Goal: Check status: Check status

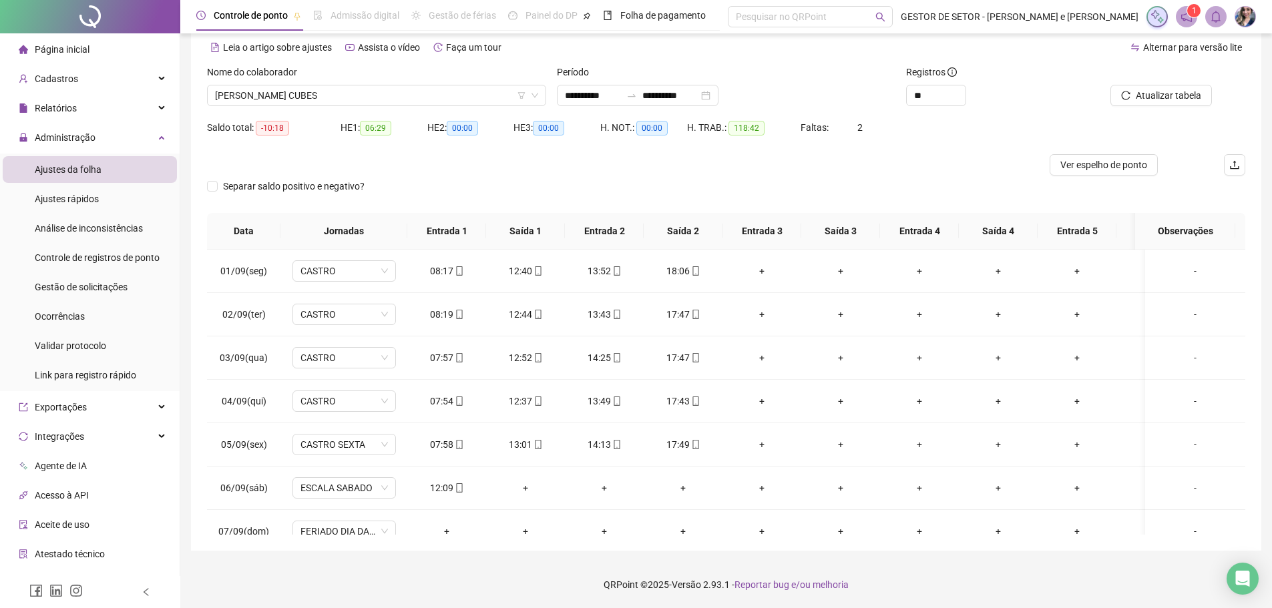
scroll to position [550, 0]
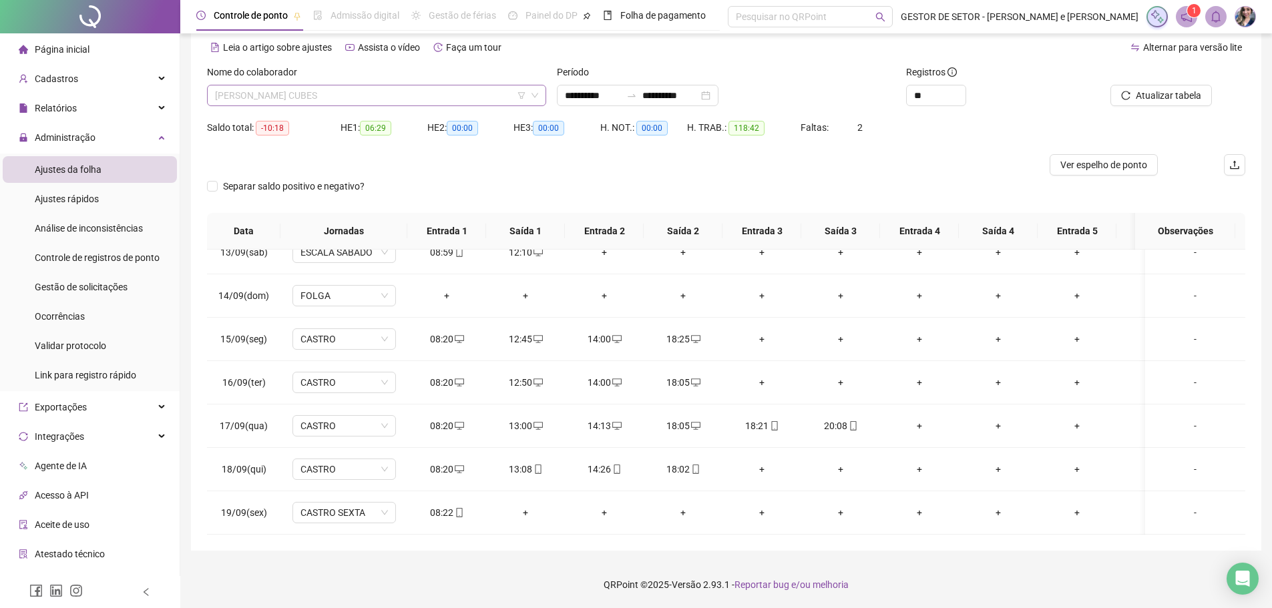
click at [363, 92] on span "[PERSON_NAME] CUBES" at bounding box center [376, 95] width 323 height 20
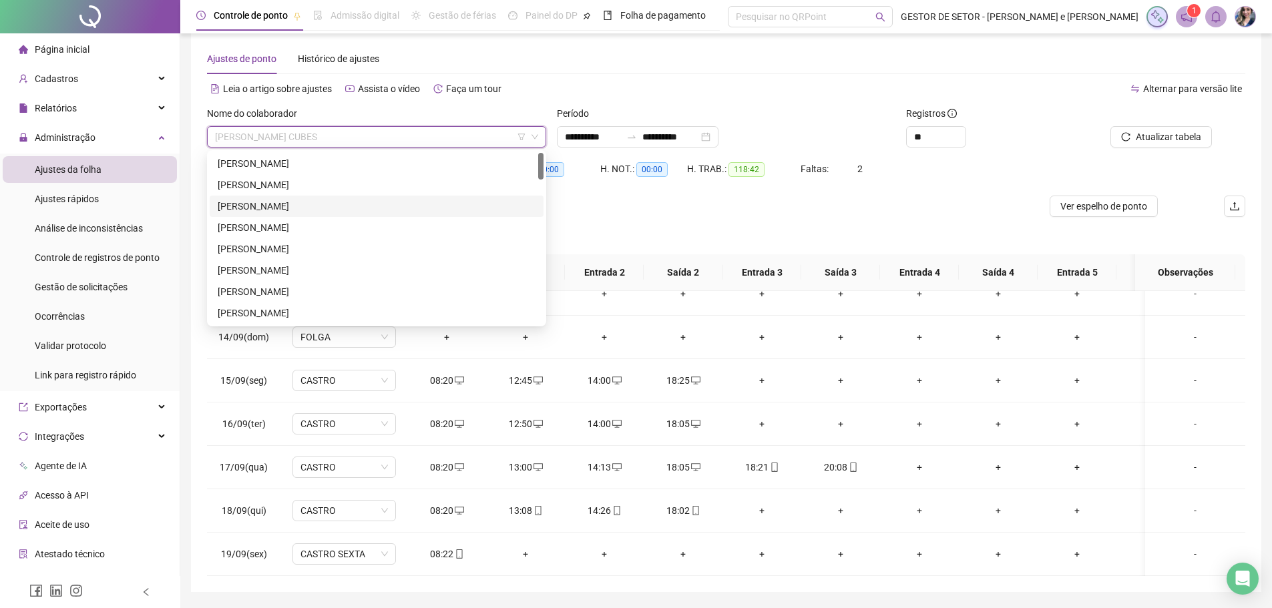
scroll to position [0, 0]
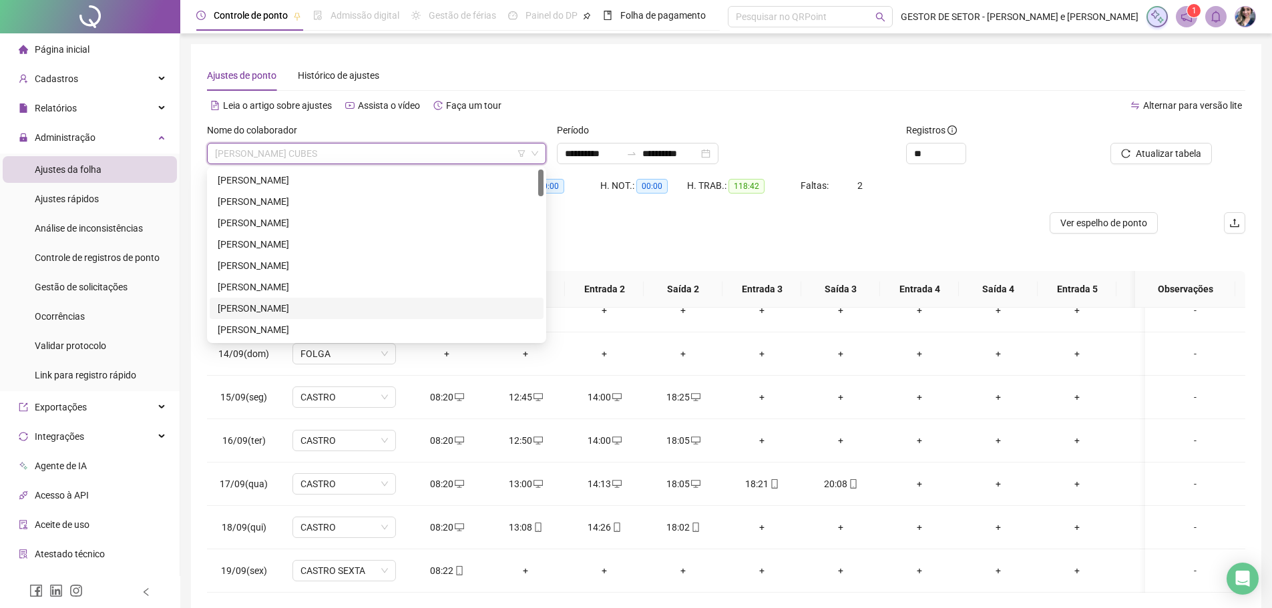
click at [309, 300] on div "[PERSON_NAME]" at bounding box center [377, 308] width 334 height 21
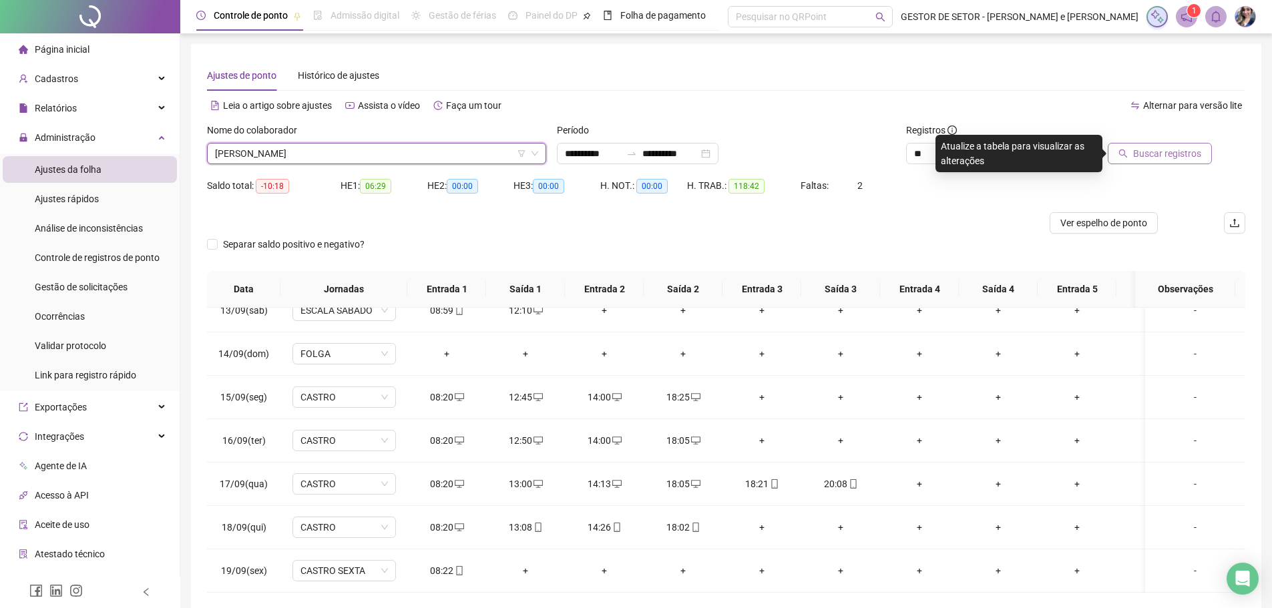
click at [1133, 153] on button "Buscar registros" at bounding box center [1160, 153] width 104 height 21
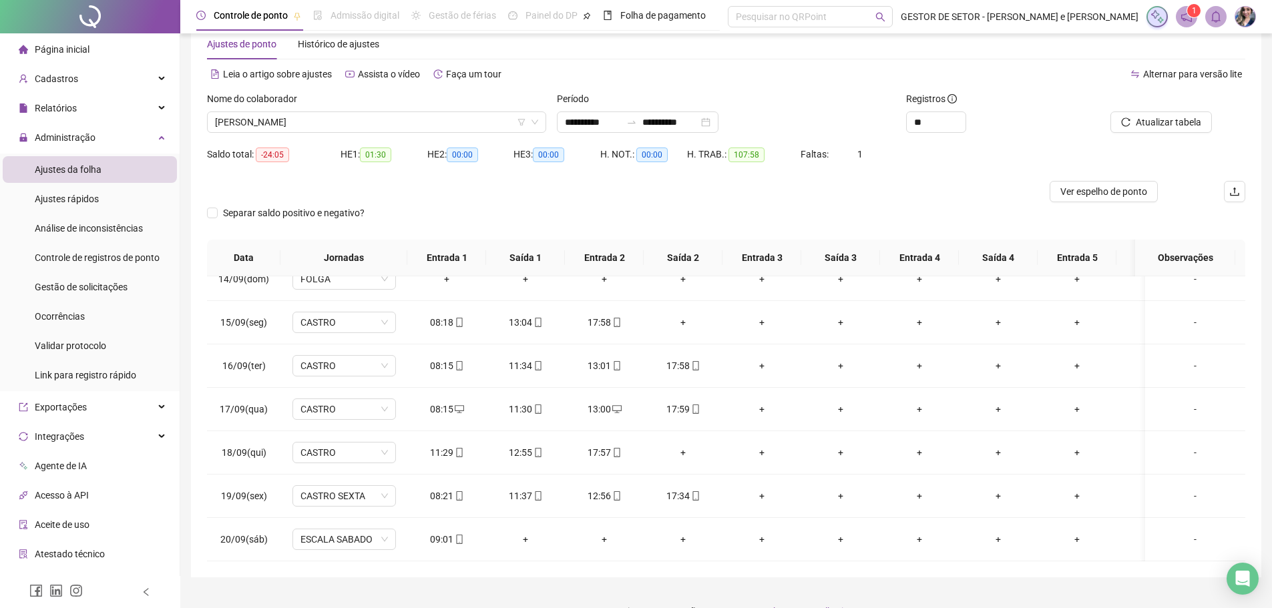
scroll to position [58, 0]
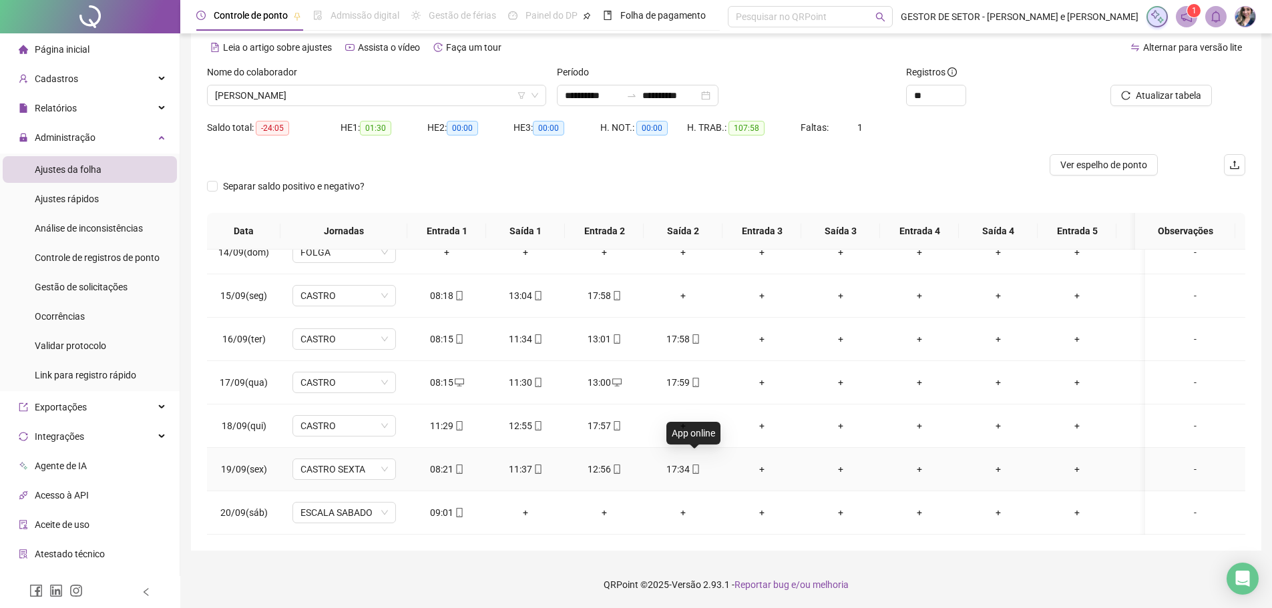
click at [693, 465] on icon "mobile" at bounding box center [696, 469] width 6 height 9
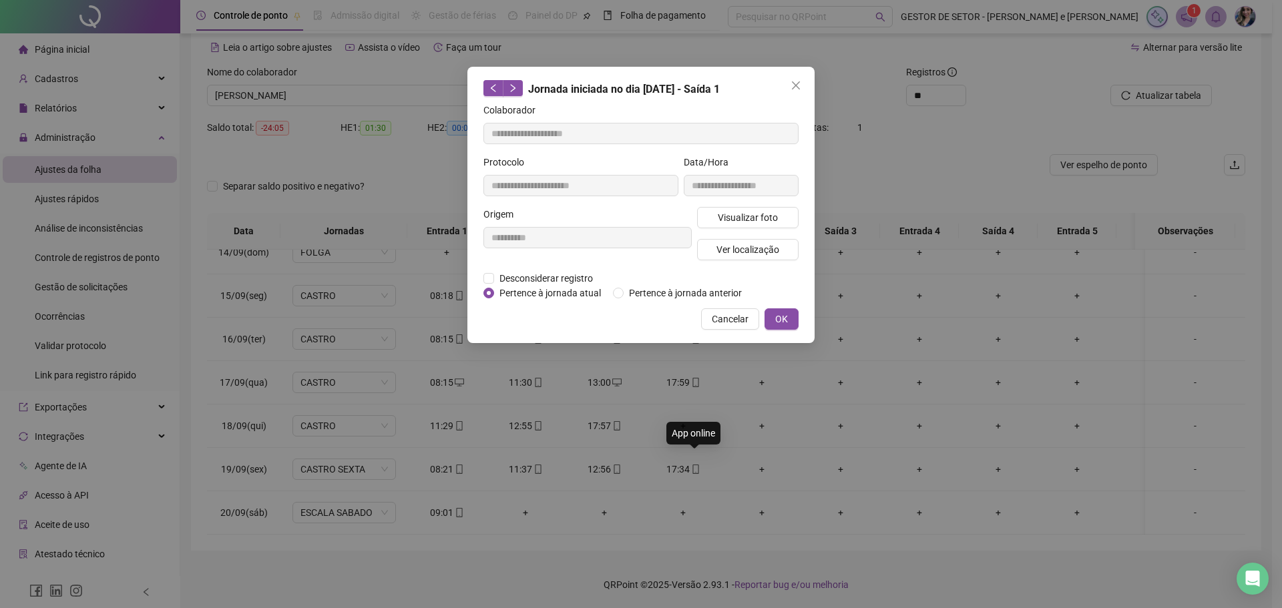
type input "**********"
click at [756, 221] on span "Visualizar foto" at bounding box center [748, 217] width 60 height 15
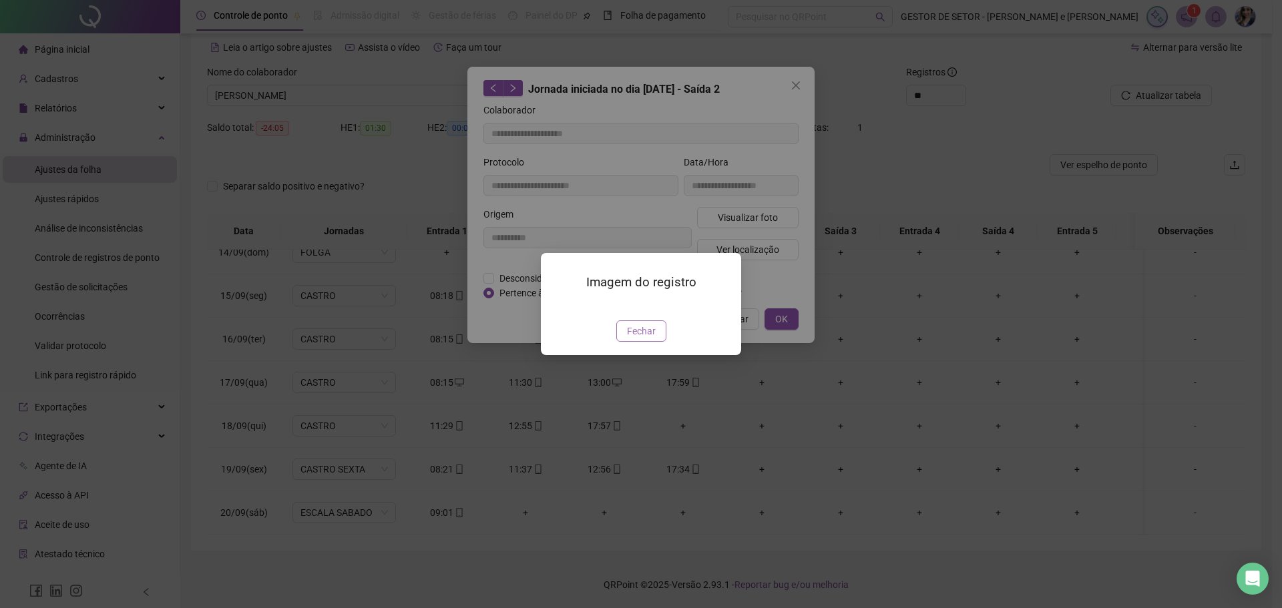
click at [661, 342] on button "Fechar" at bounding box center [641, 331] width 50 height 21
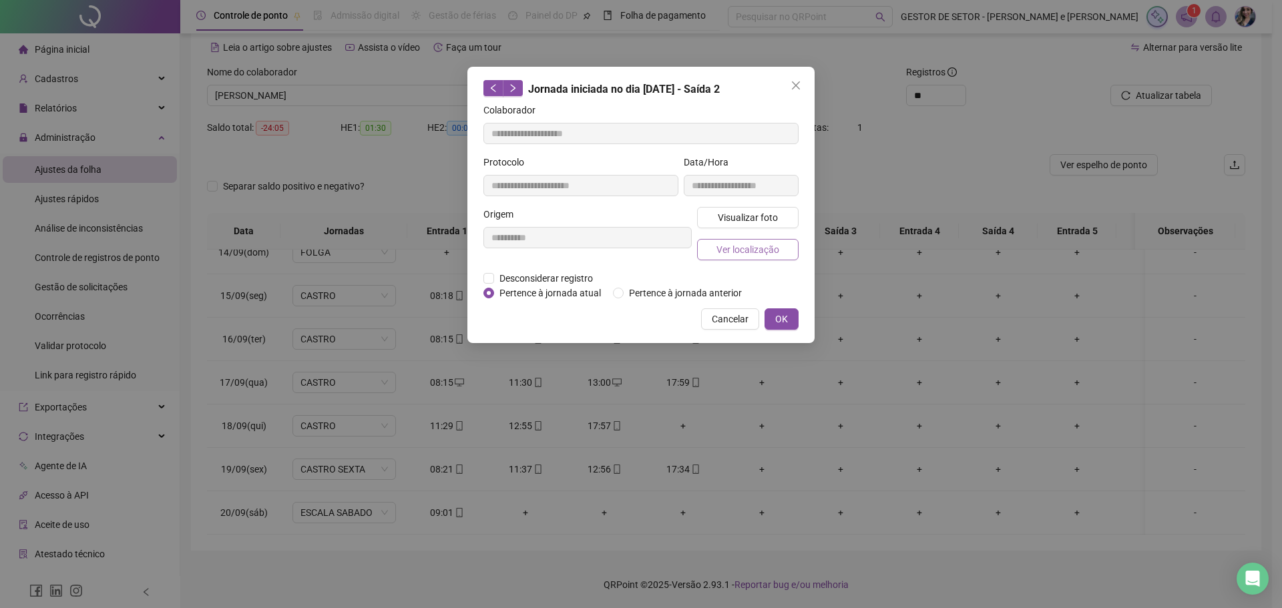
click at [730, 254] on span "Ver localização" at bounding box center [748, 249] width 63 height 15
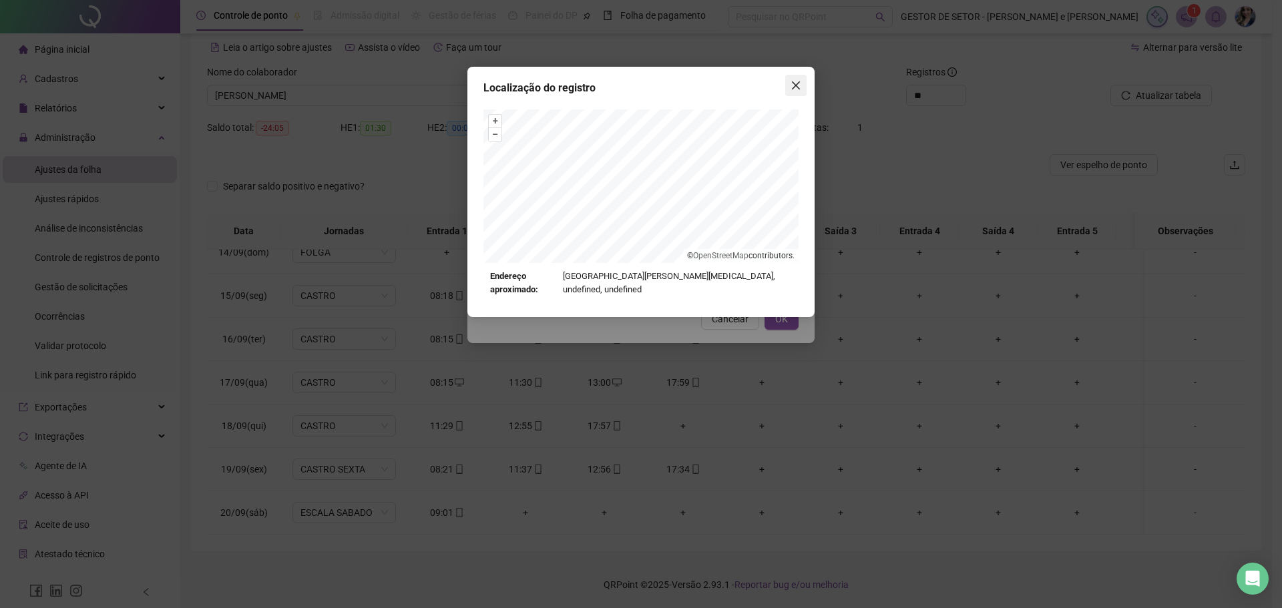
click at [804, 75] on button "Close" at bounding box center [795, 85] width 21 height 21
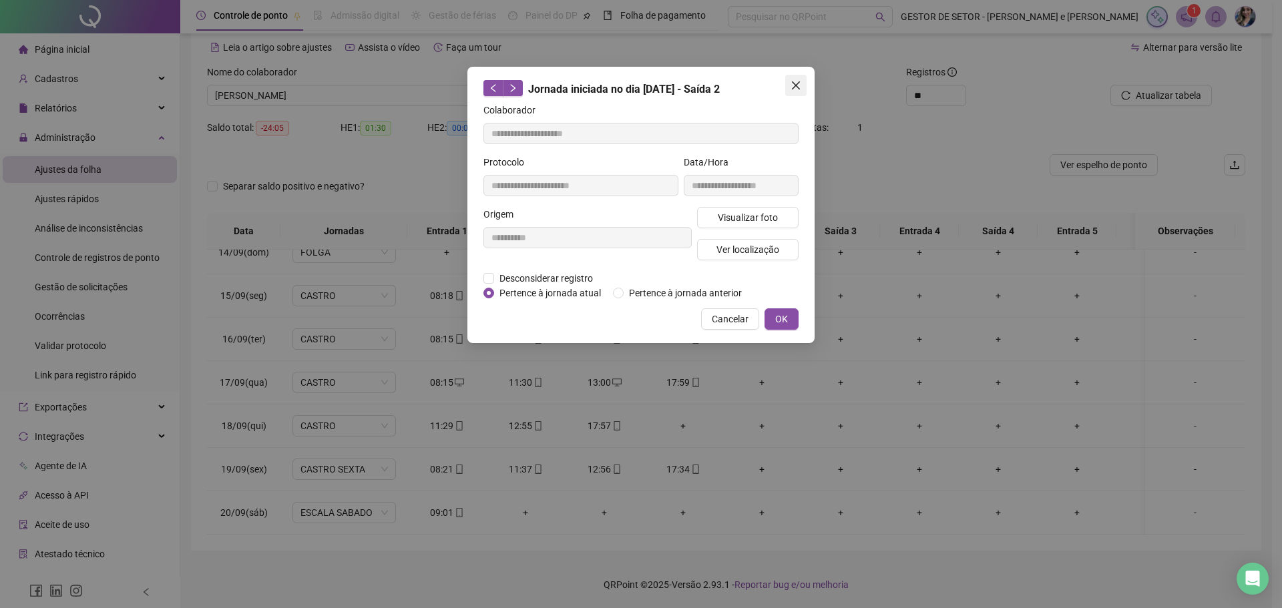
click at [802, 79] on button "Close" at bounding box center [795, 85] width 21 height 21
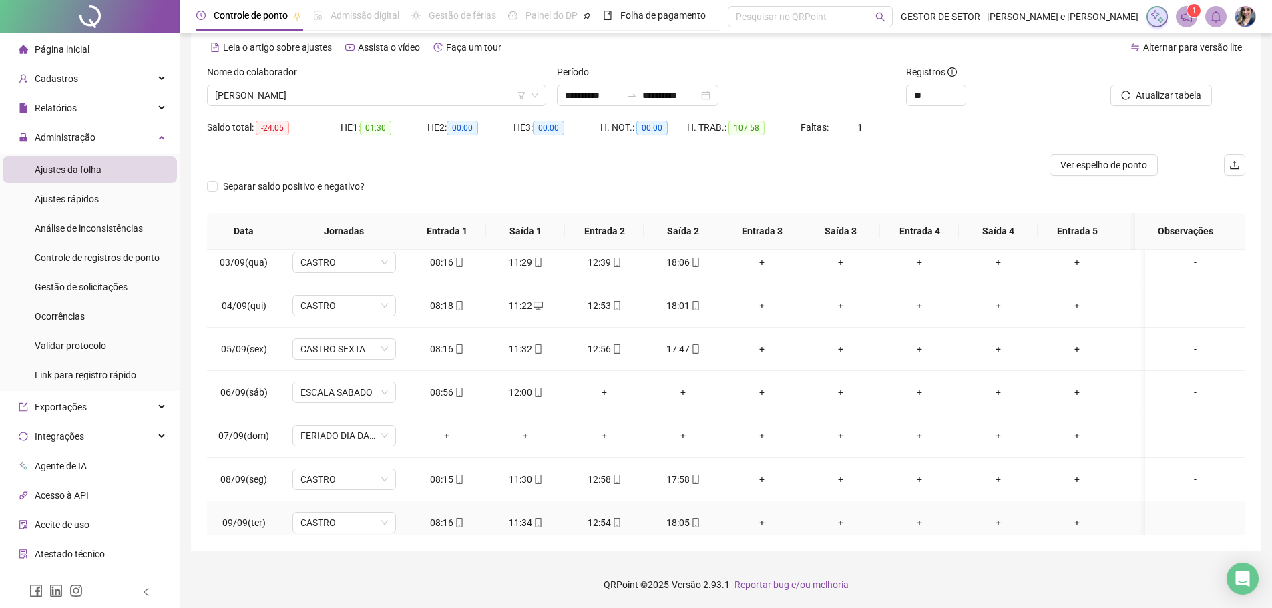
scroll to position [126, 0]
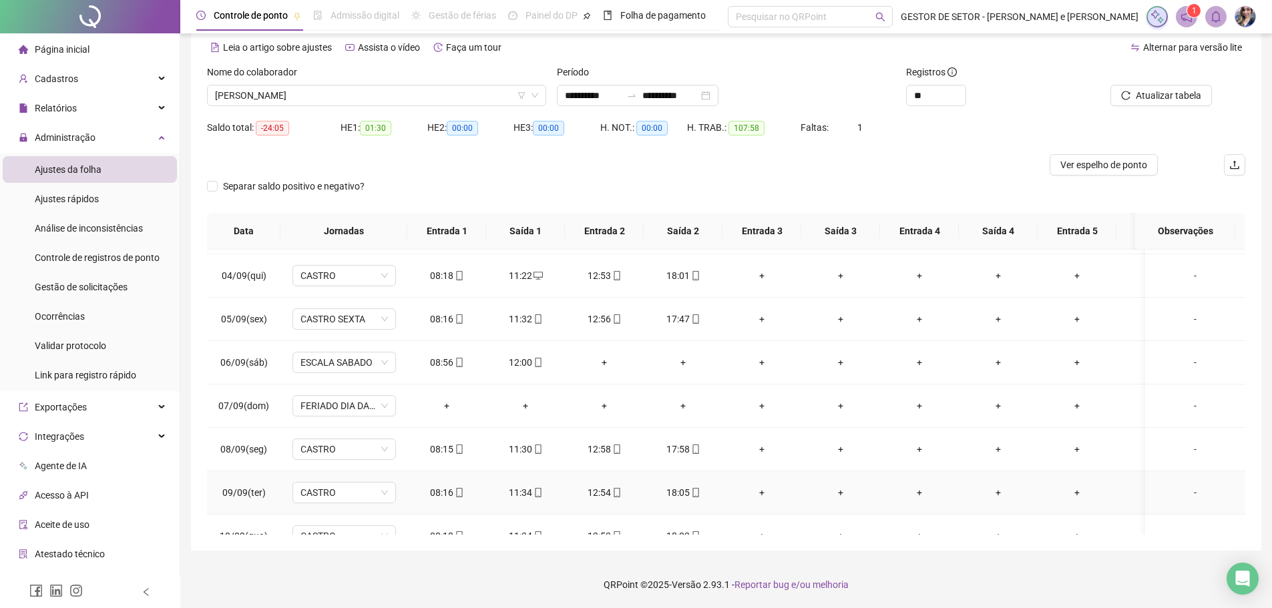
click at [696, 494] on icon "mobile" at bounding box center [695, 492] width 9 height 9
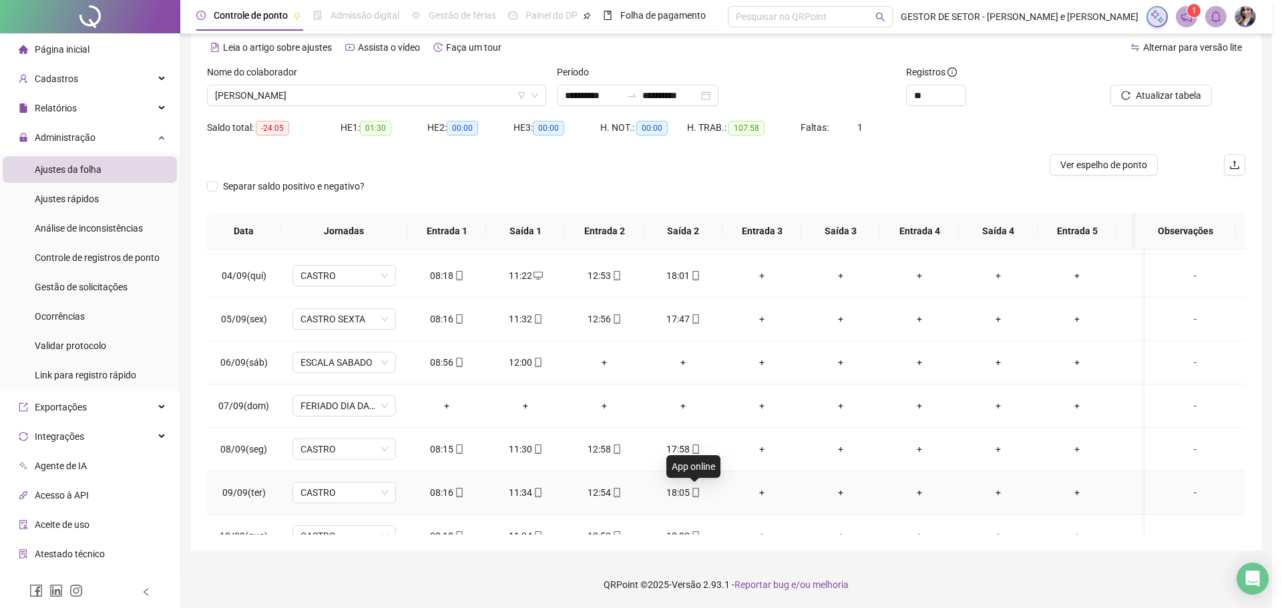
type input "**********"
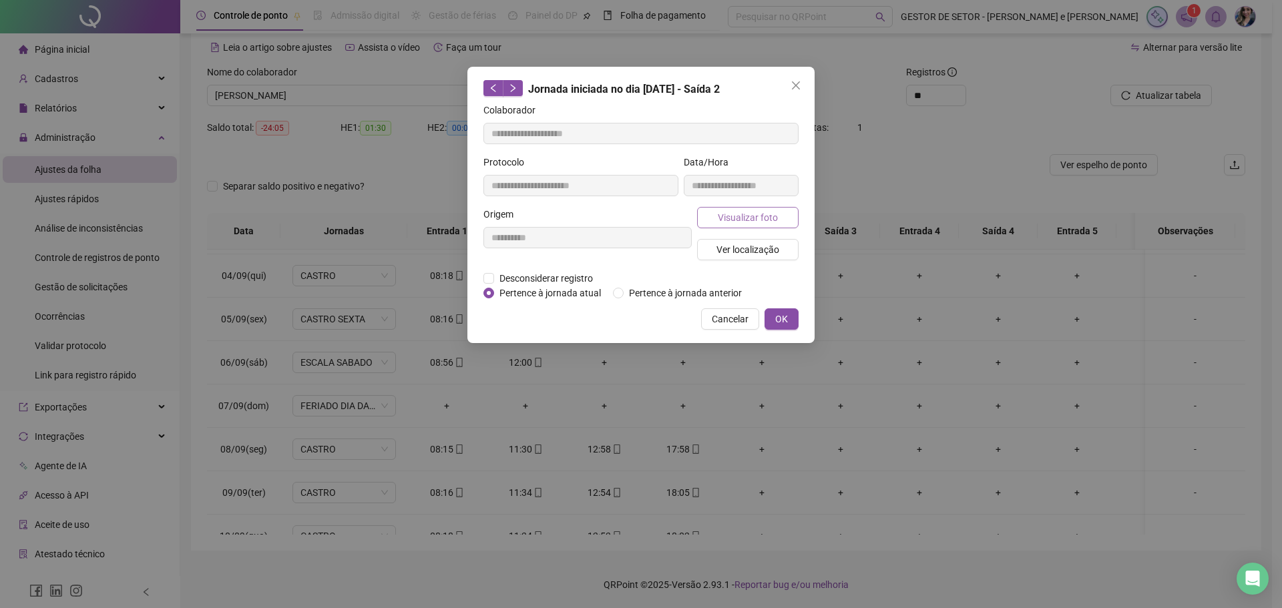
click at [749, 212] on span "Visualizar foto" at bounding box center [748, 217] width 60 height 15
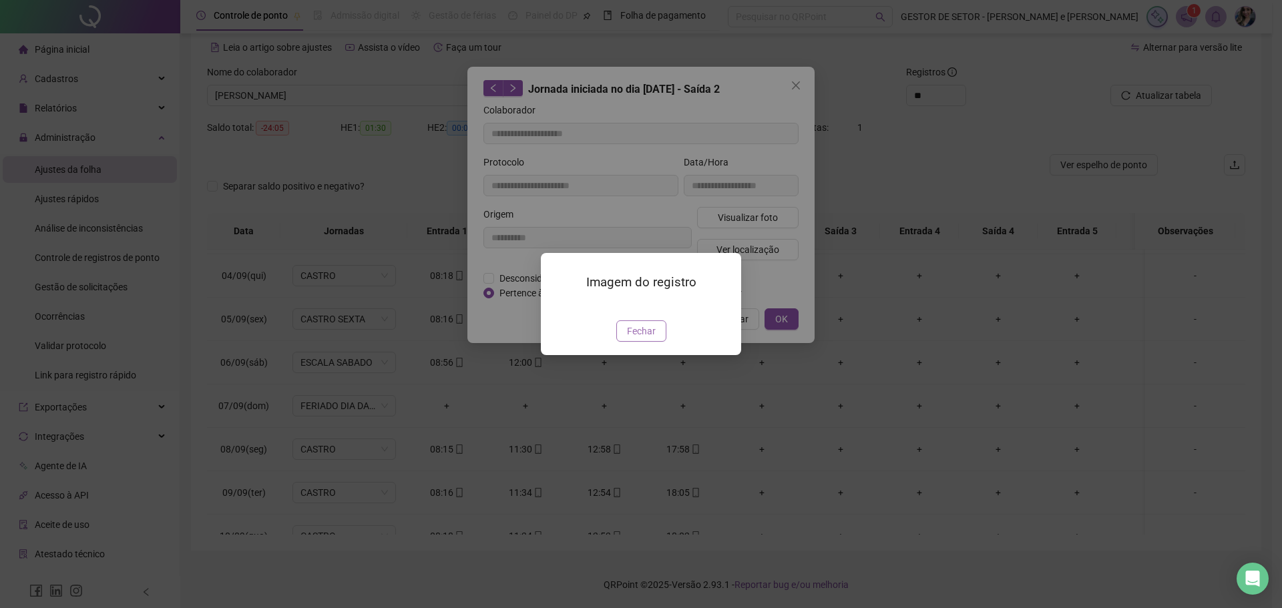
click at [634, 339] on span "Fechar" at bounding box center [641, 331] width 29 height 15
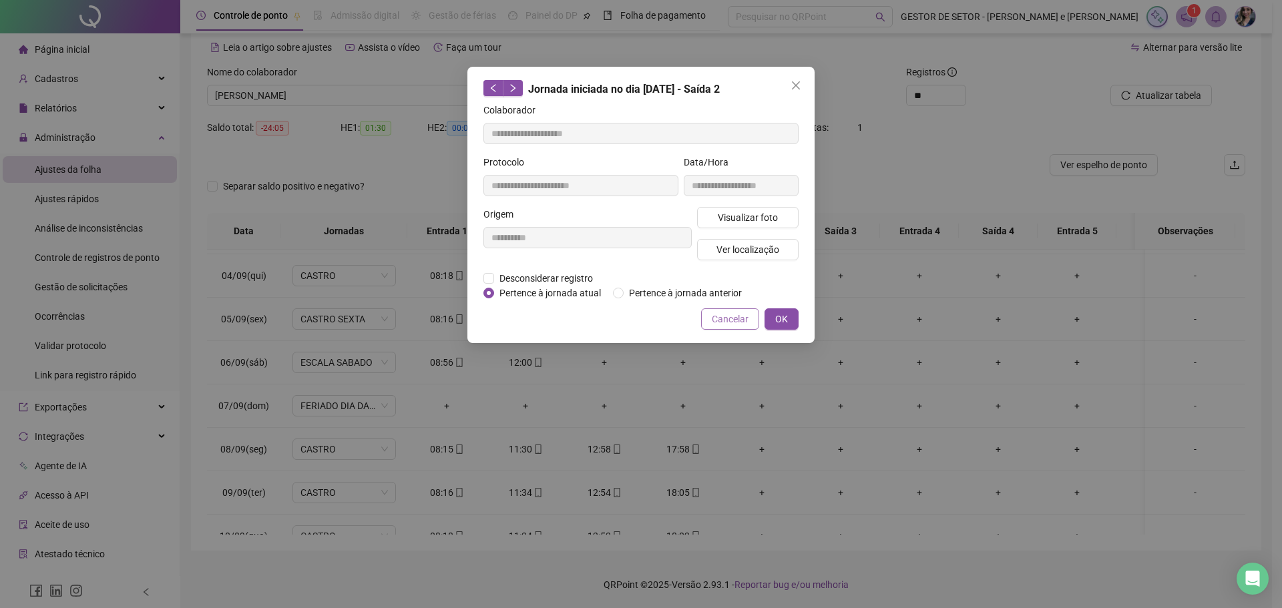
click at [705, 313] on button "Cancelar" at bounding box center [730, 319] width 58 height 21
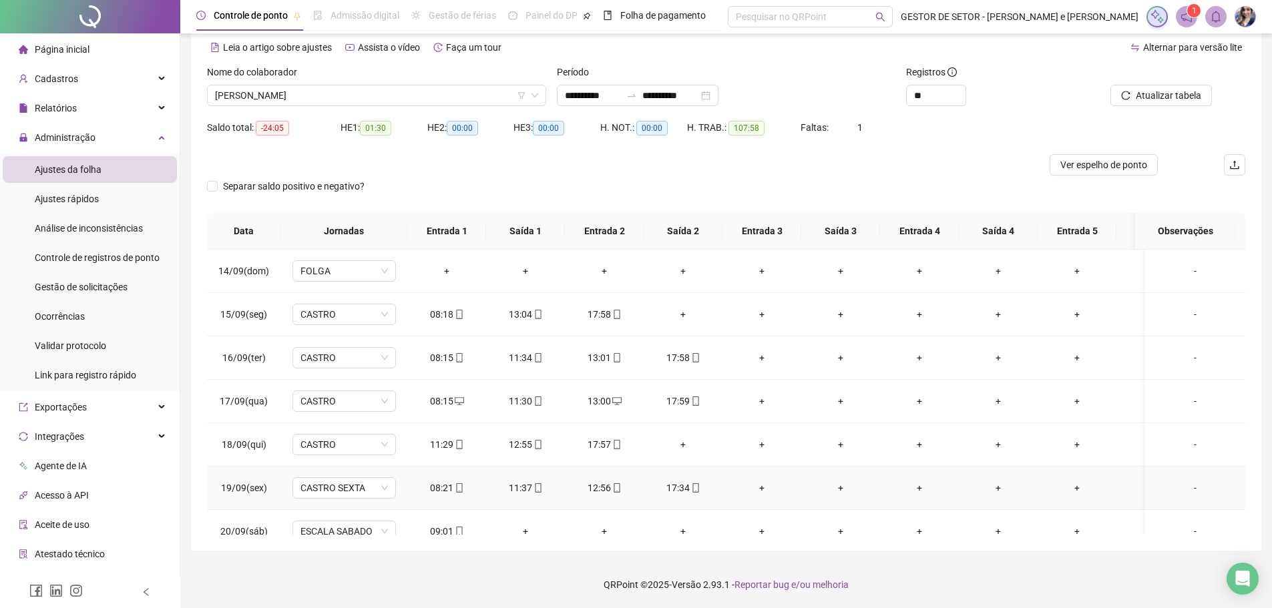
scroll to position [593, 0]
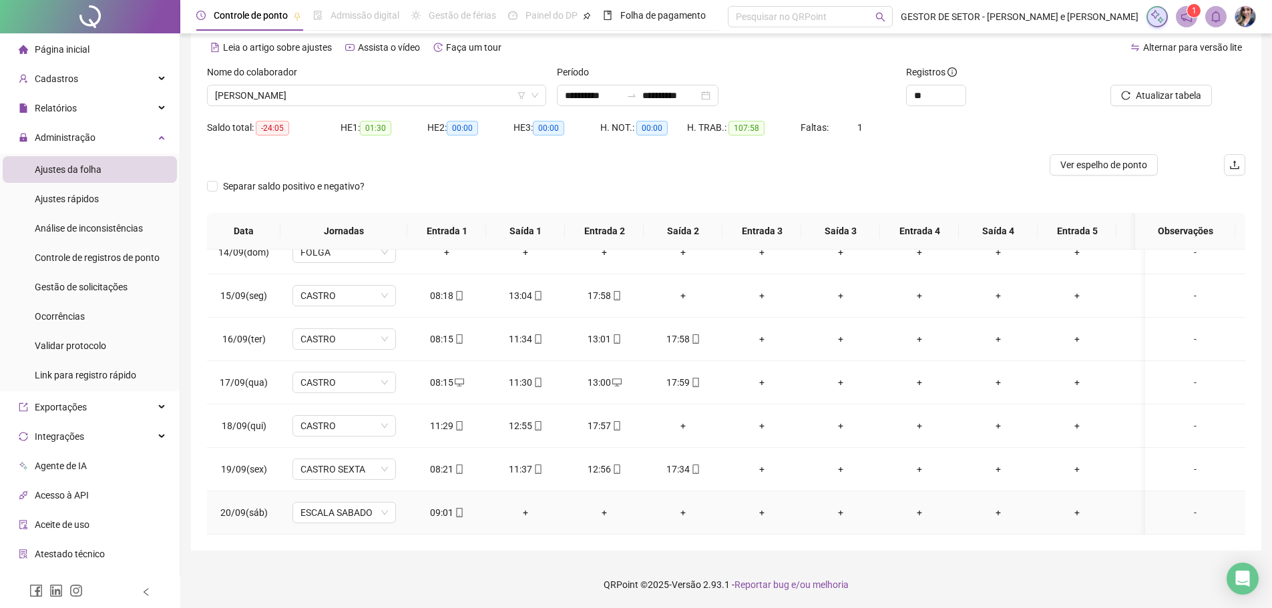
click at [459, 508] on span at bounding box center [458, 513] width 11 height 11
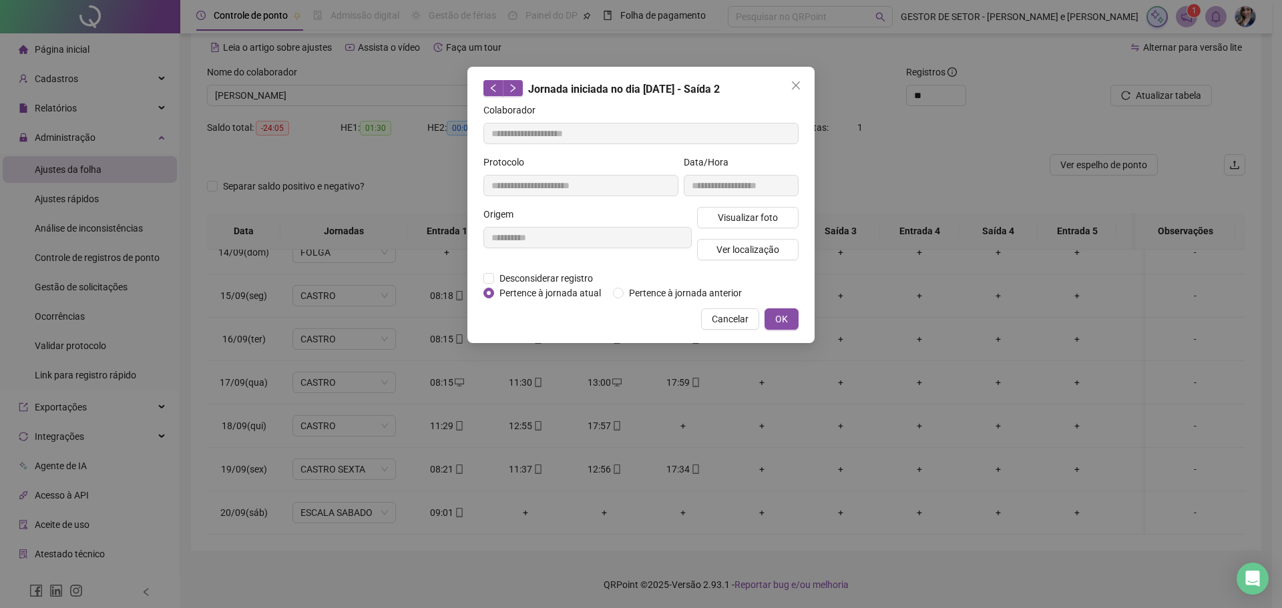
type input "**********"
click at [751, 220] on span "Visualizar foto" at bounding box center [748, 217] width 60 height 15
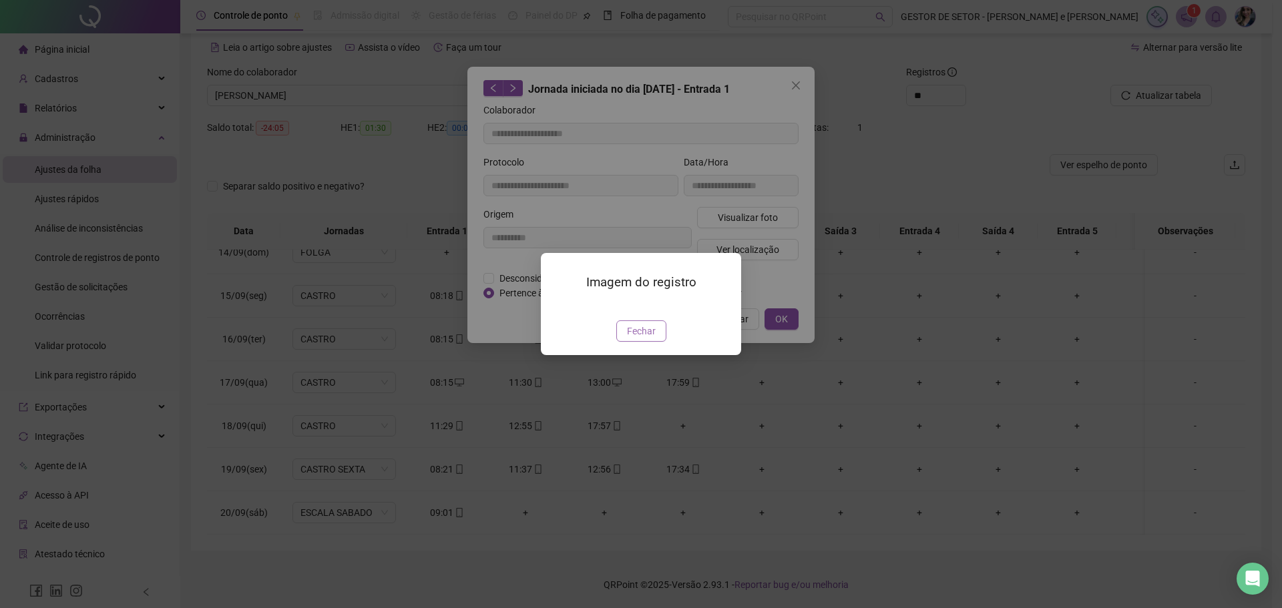
click at [644, 339] on span "Fechar" at bounding box center [641, 331] width 29 height 15
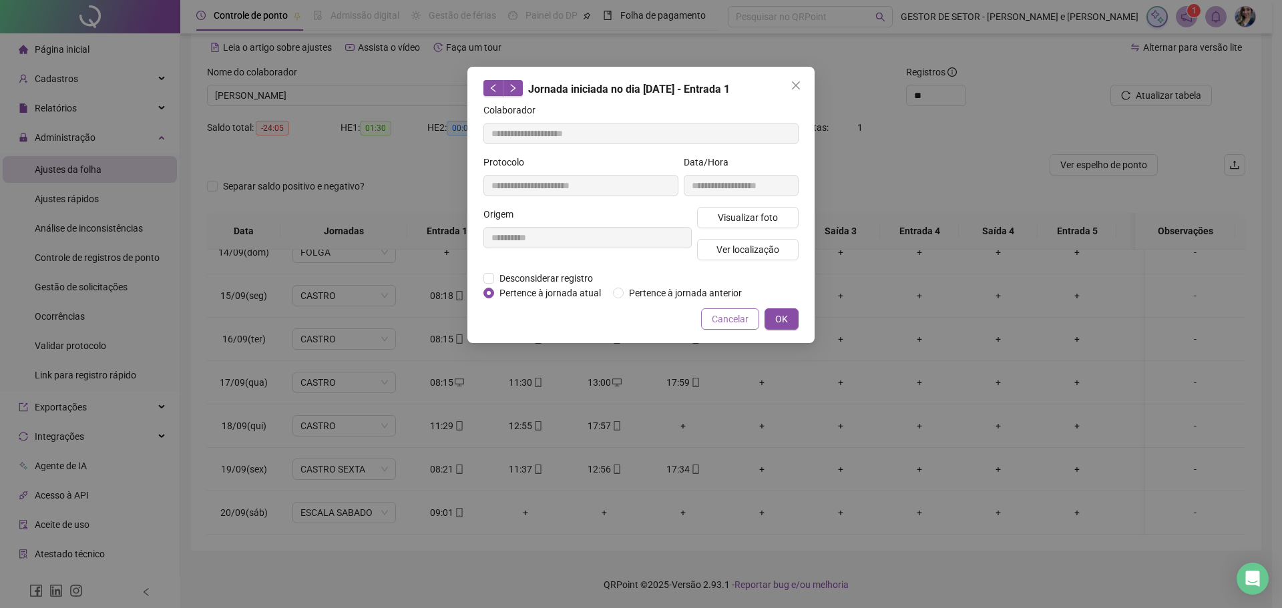
click at [737, 317] on span "Cancelar" at bounding box center [730, 319] width 37 height 15
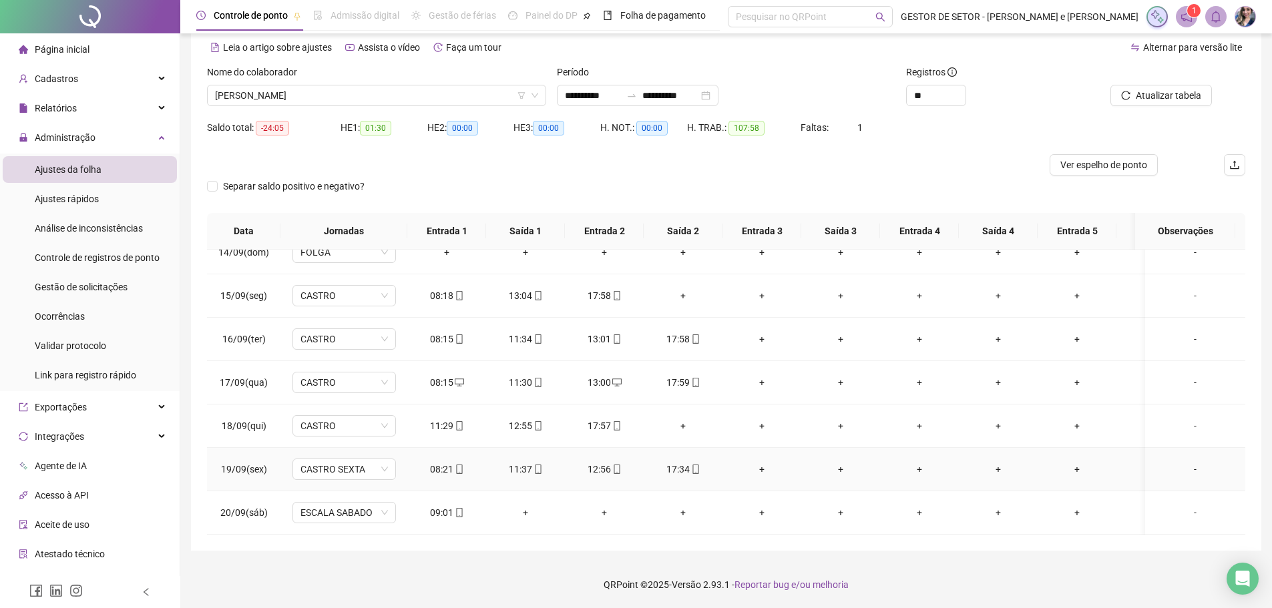
click at [540, 464] on span at bounding box center [537, 469] width 11 height 11
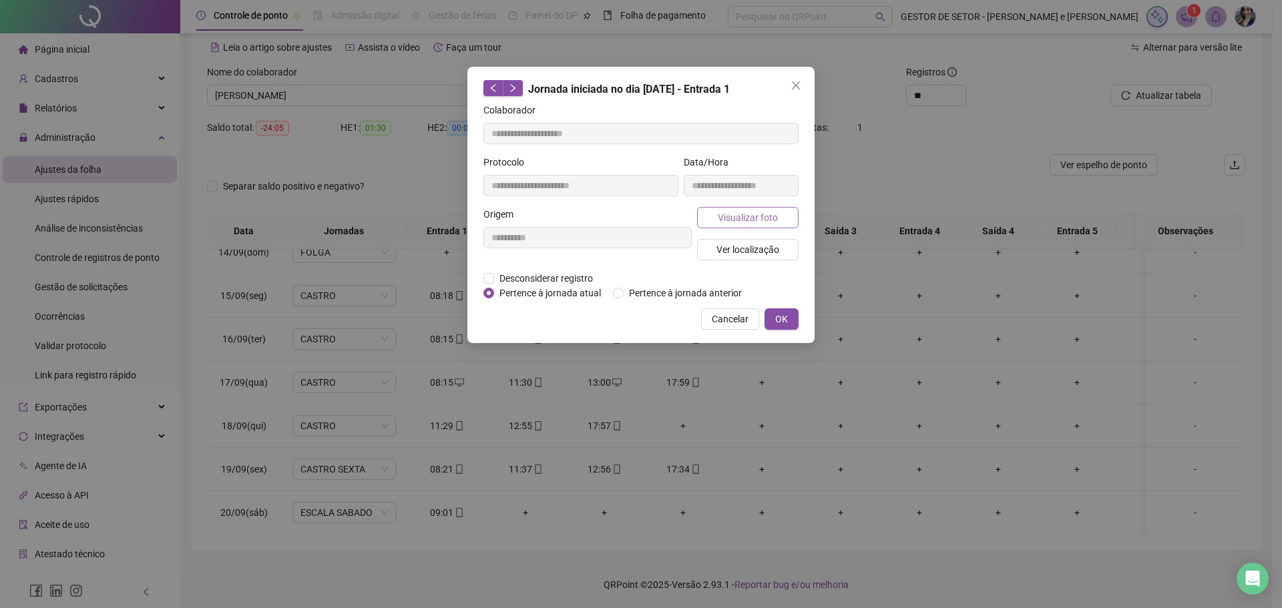
click at [748, 222] on span "Visualizar foto" at bounding box center [748, 217] width 60 height 15
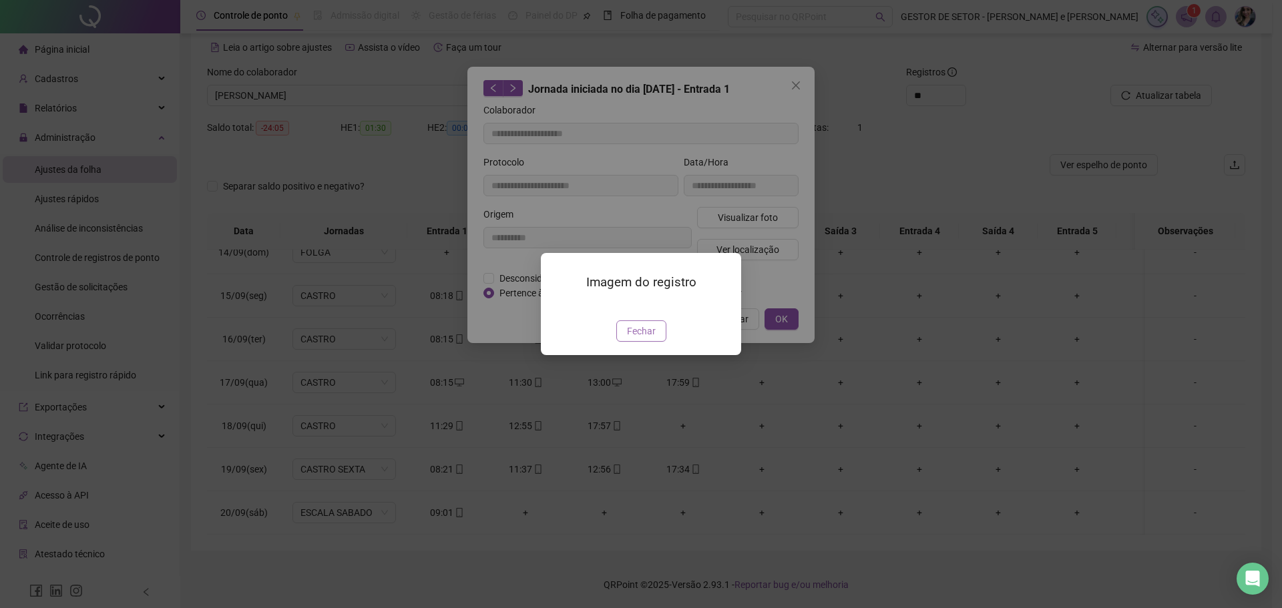
click at [644, 339] on span "Fechar" at bounding box center [641, 331] width 29 height 15
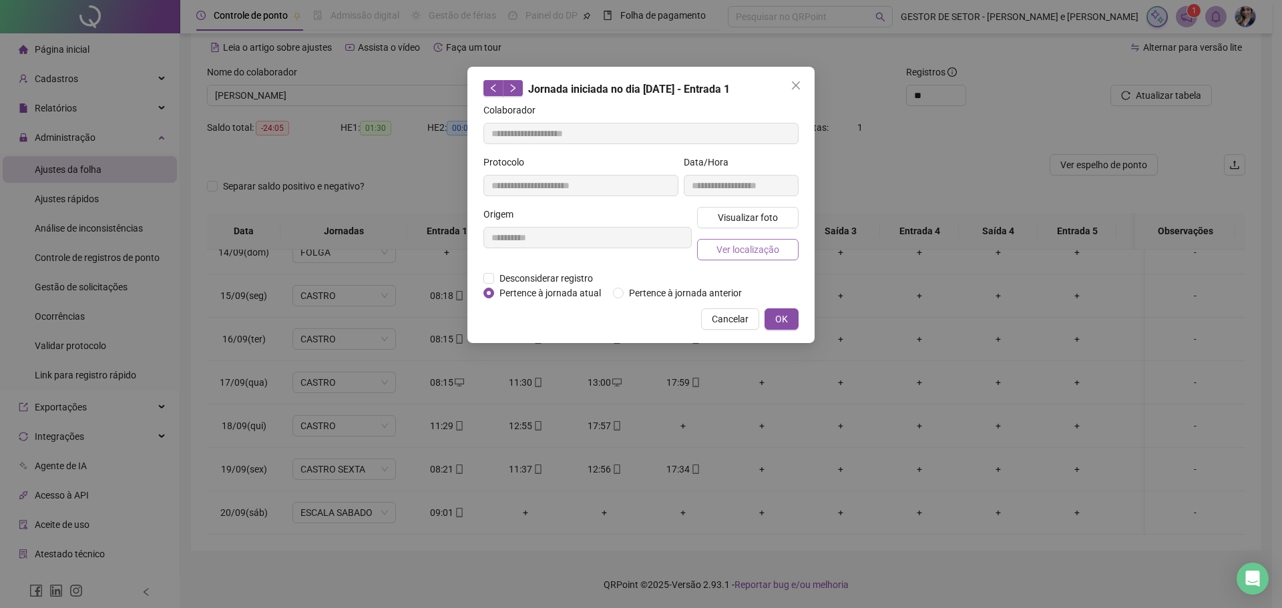
type input "**********"
click at [769, 208] on button "Visualizar foto" at bounding box center [748, 217] width 102 height 21
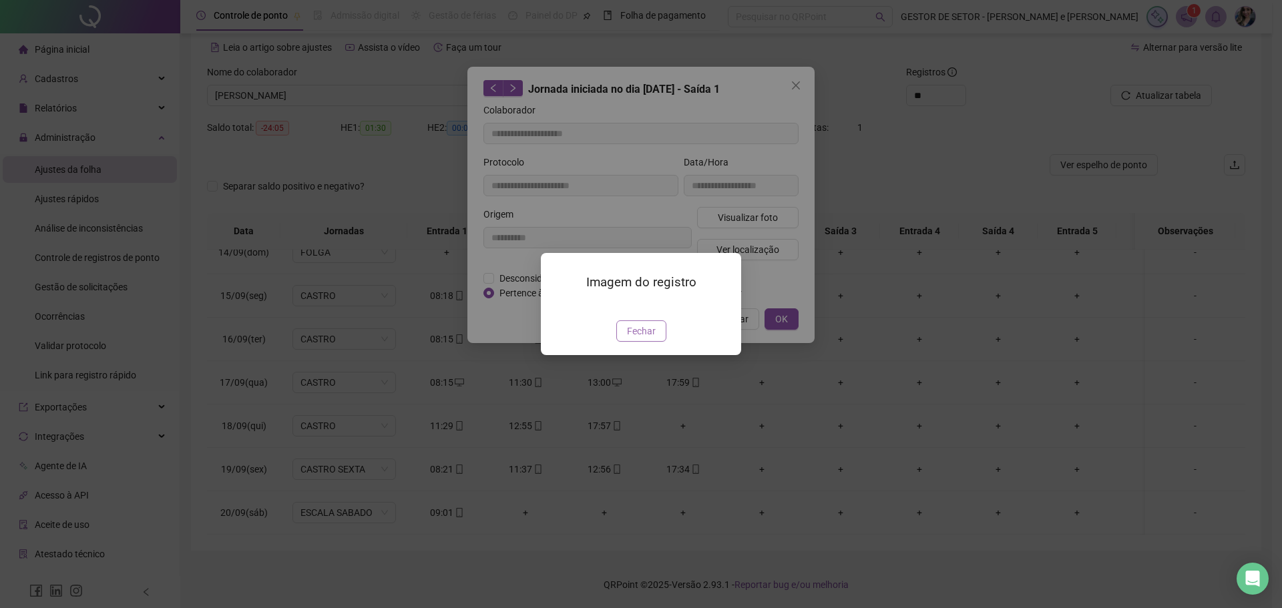
click at [627, 339] on span "Fechar" at bounding box center [641, 331] width 29 height 15
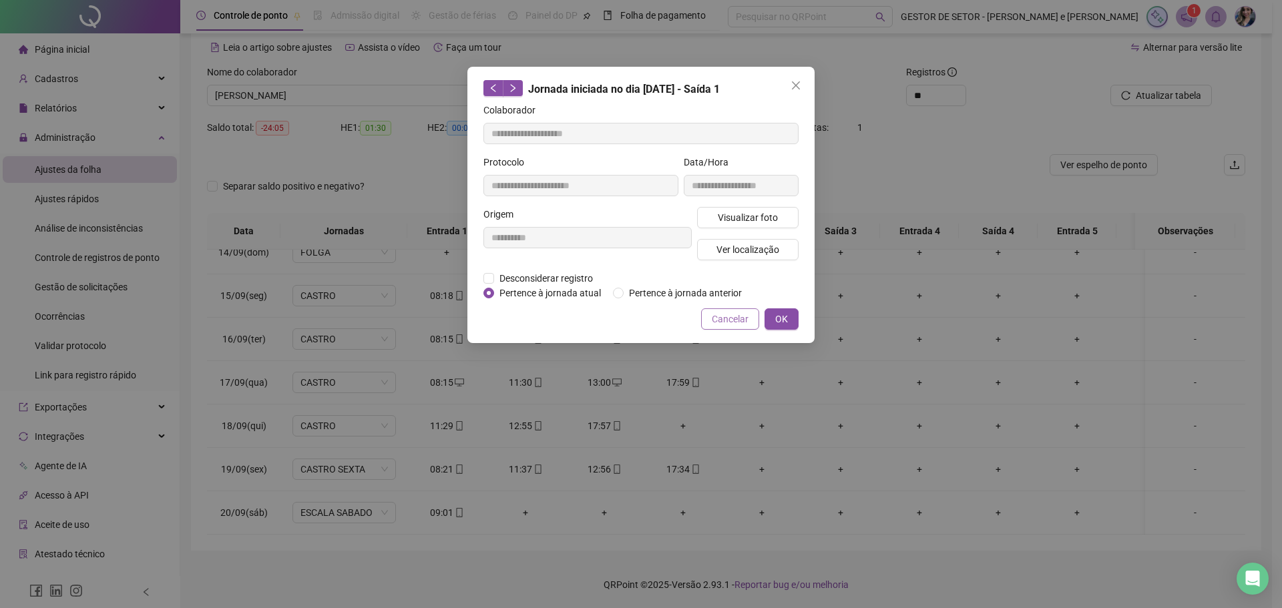
click at [739, 312] on span "Cancelar" at bounding box center [730, 319] width 37 height 15
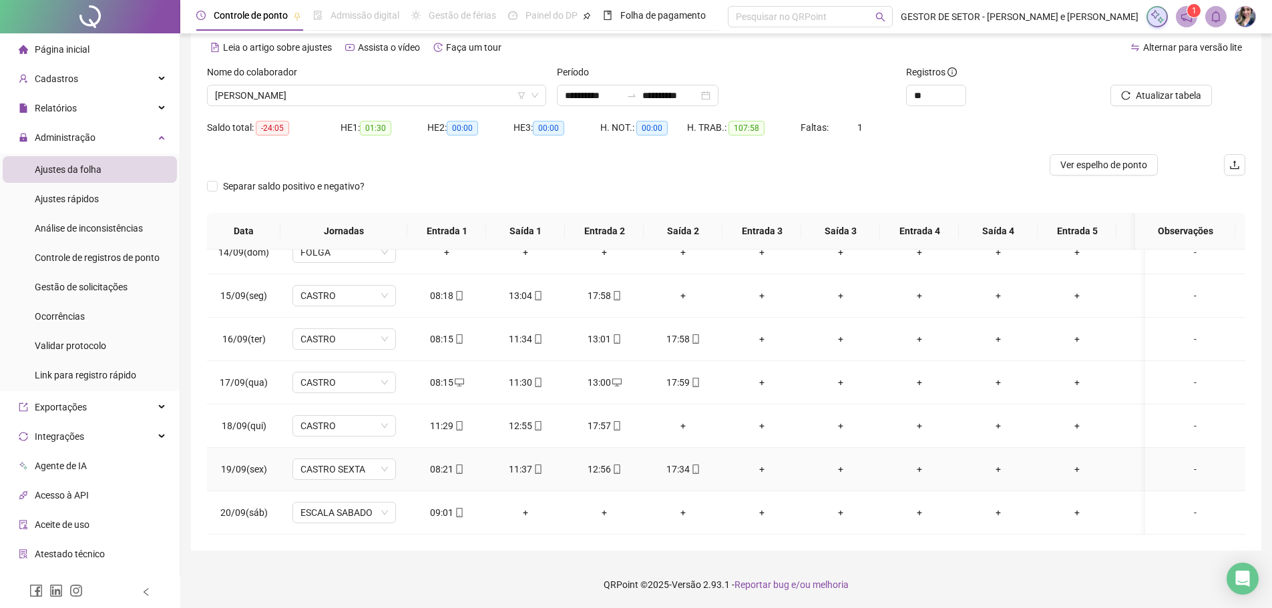
click at [616, 465] on icon "mobile" at bounding box center [616, 469] width 9 height 9
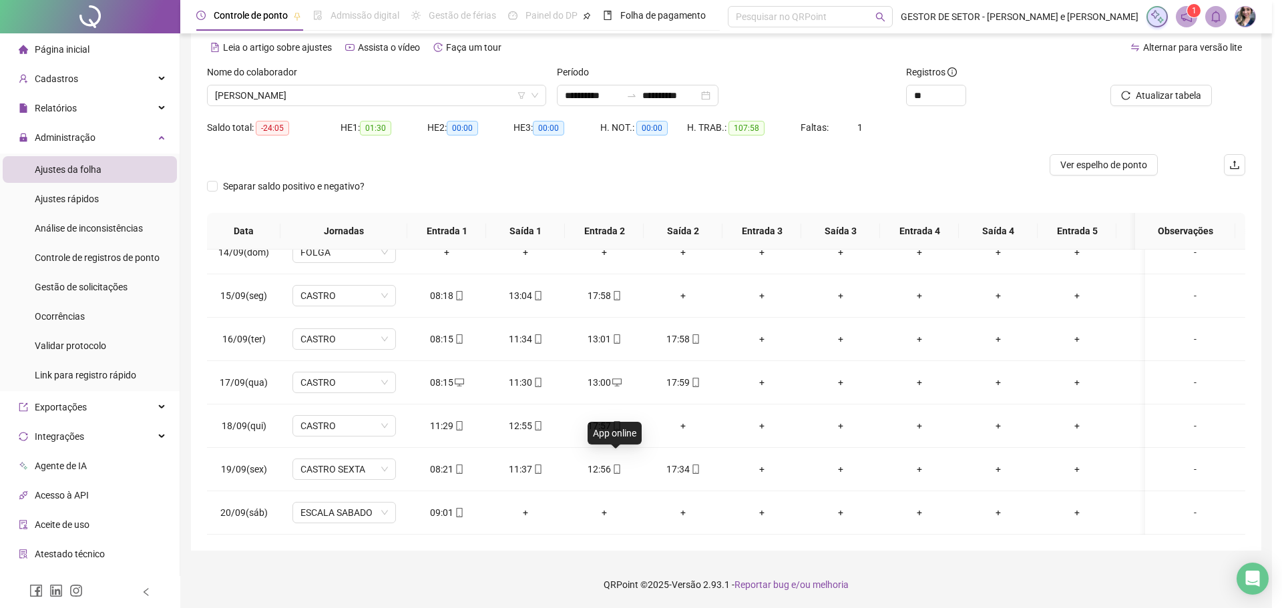
type input "**********"
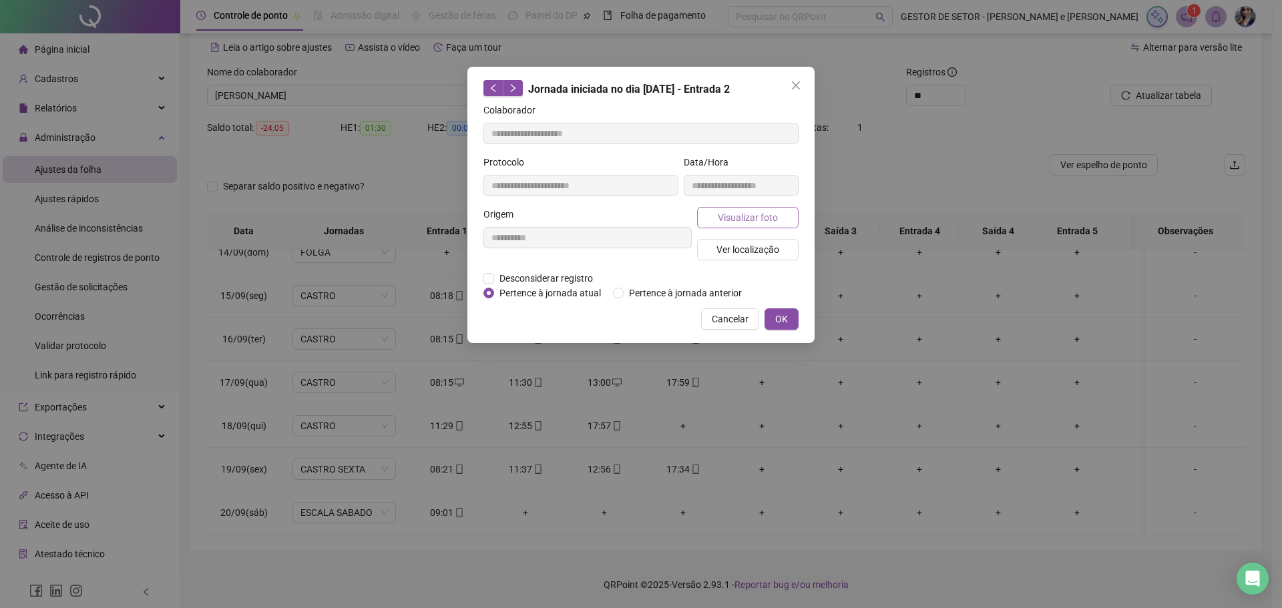
click at [776, 214] on span "Visualizar foto" at bounding box center [748, 217] width 60 height 15
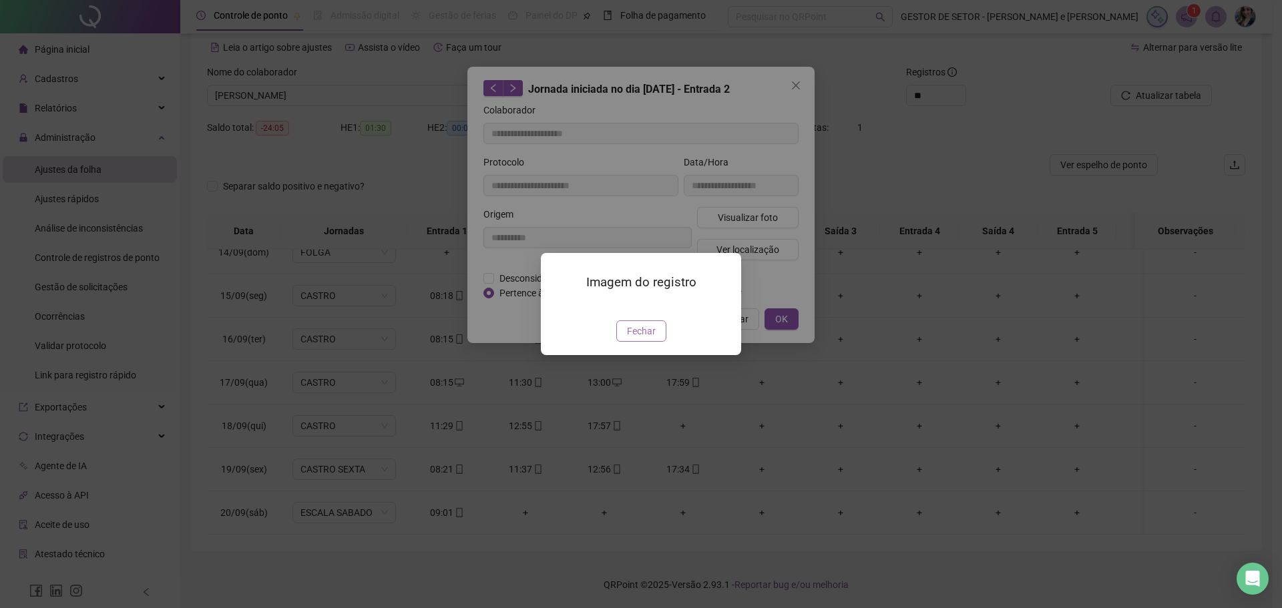
click at [645, 339] on span "Fechar" at bounding box center [641, 331] width 29 height 15
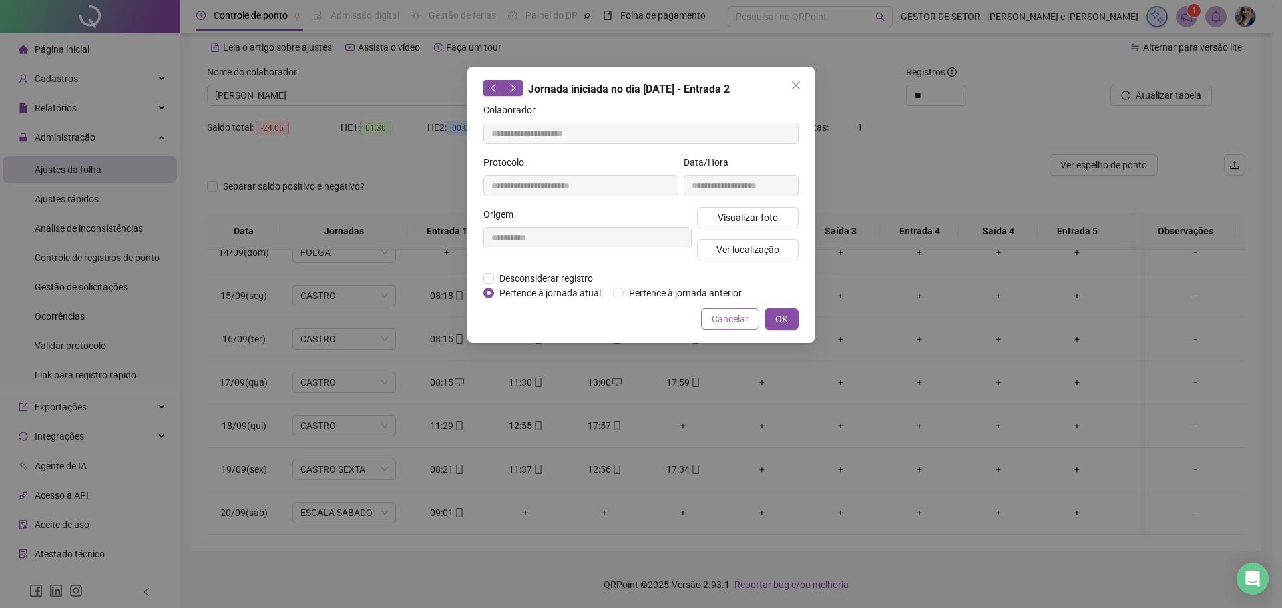
click at [720, 309] on button "Cancelar" at bounding box center [730, 319] width 58 height 21
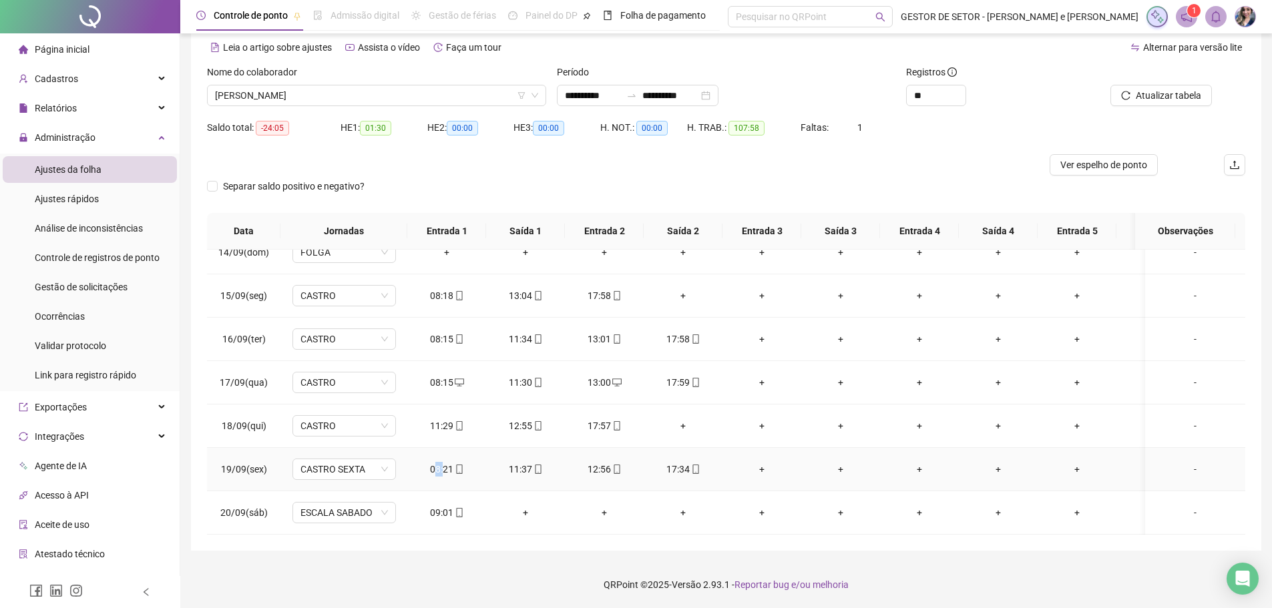
drag, startPoint x: 435, startPoint y: 461, endPoint x: 444, endPoint y: 463, distance: 8.9
click at [444, 463] on div "08:21" at bounding box center [446, 469] width 57 height 15
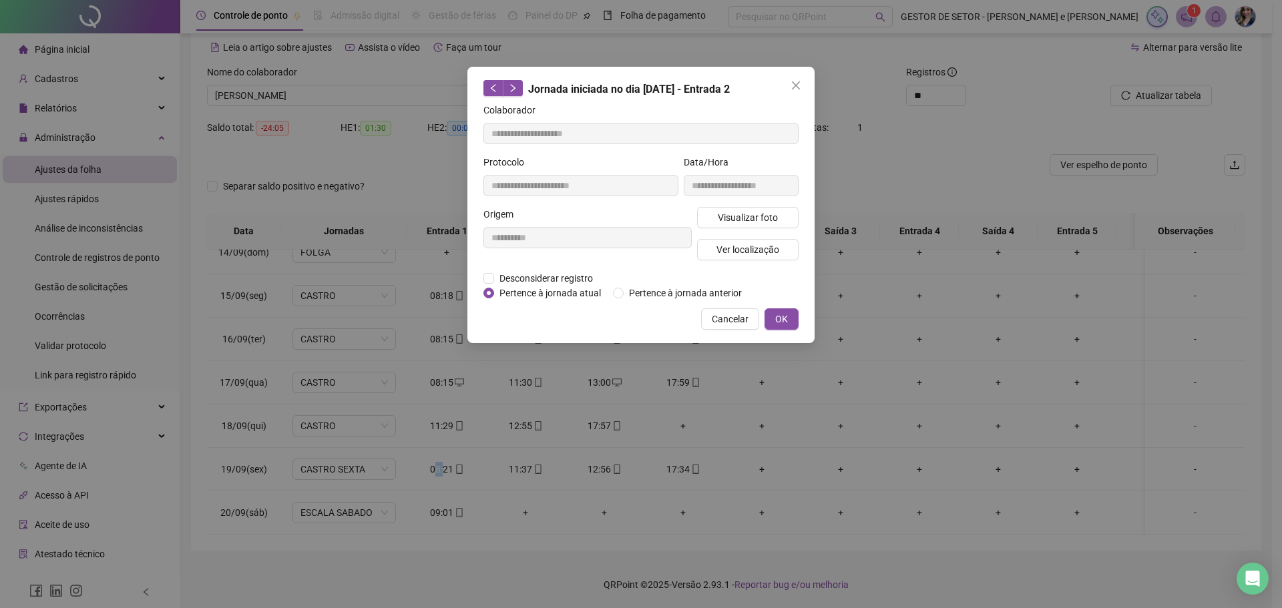
type input "**********"
click at [433, 458] on div "**********" at bounding box center [641, 304] width 1282 height 608
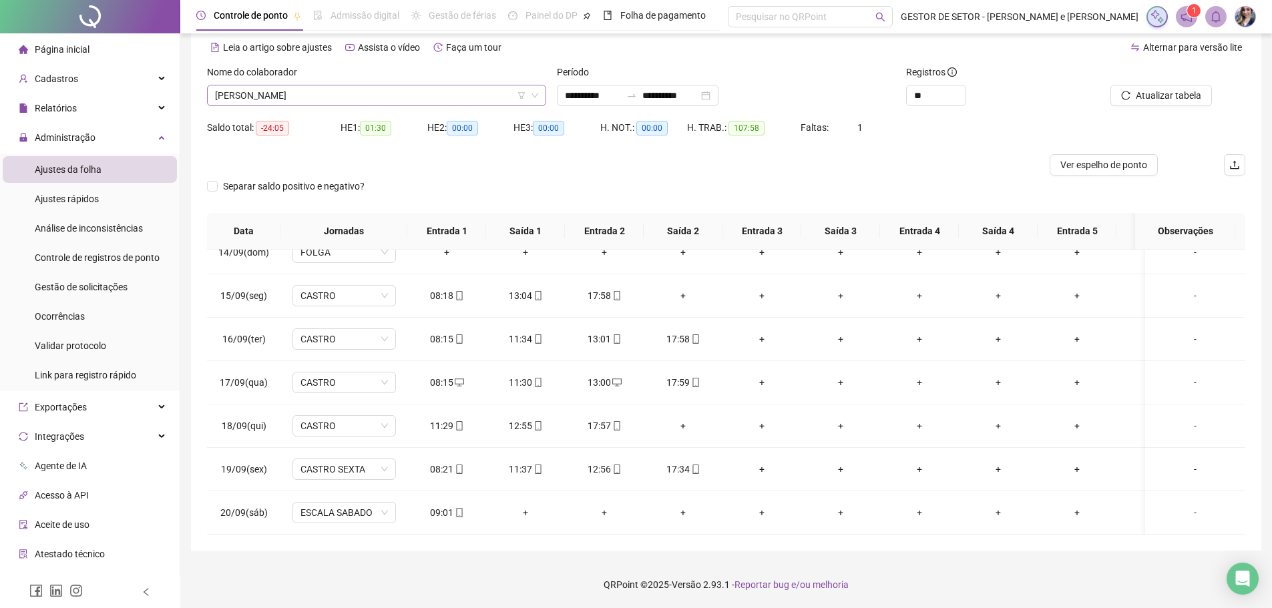
click at [407, 95] on span "[PERSON_NAME]" at bounding box center [376, 95] width 323 height 20
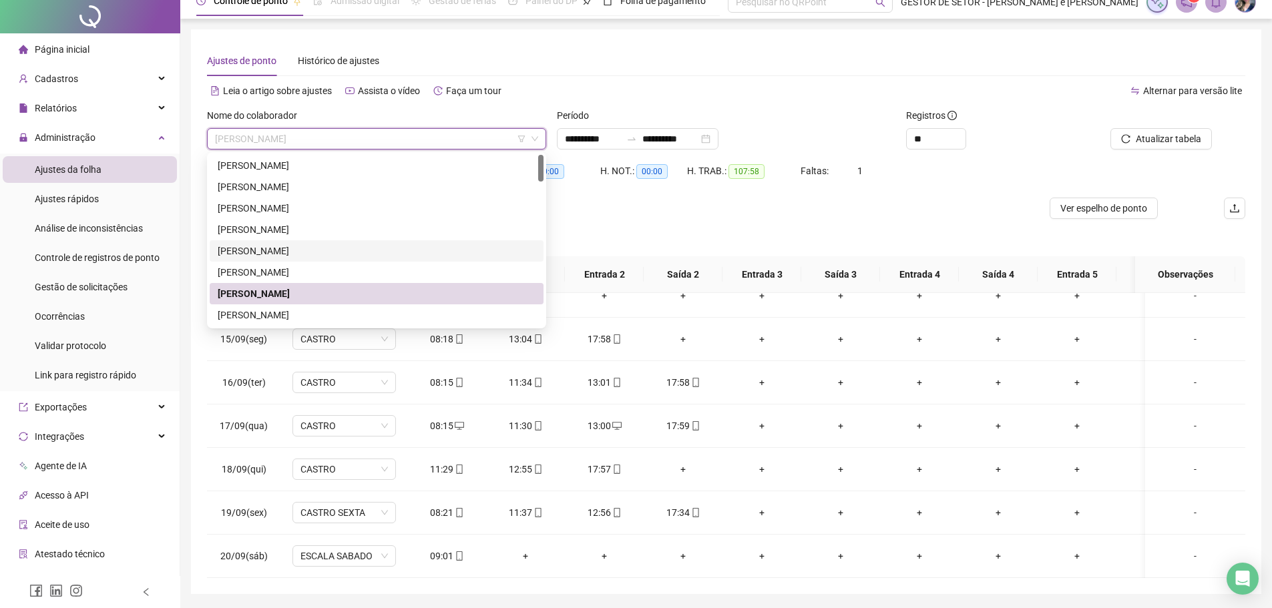
scroll to position [0, 0]
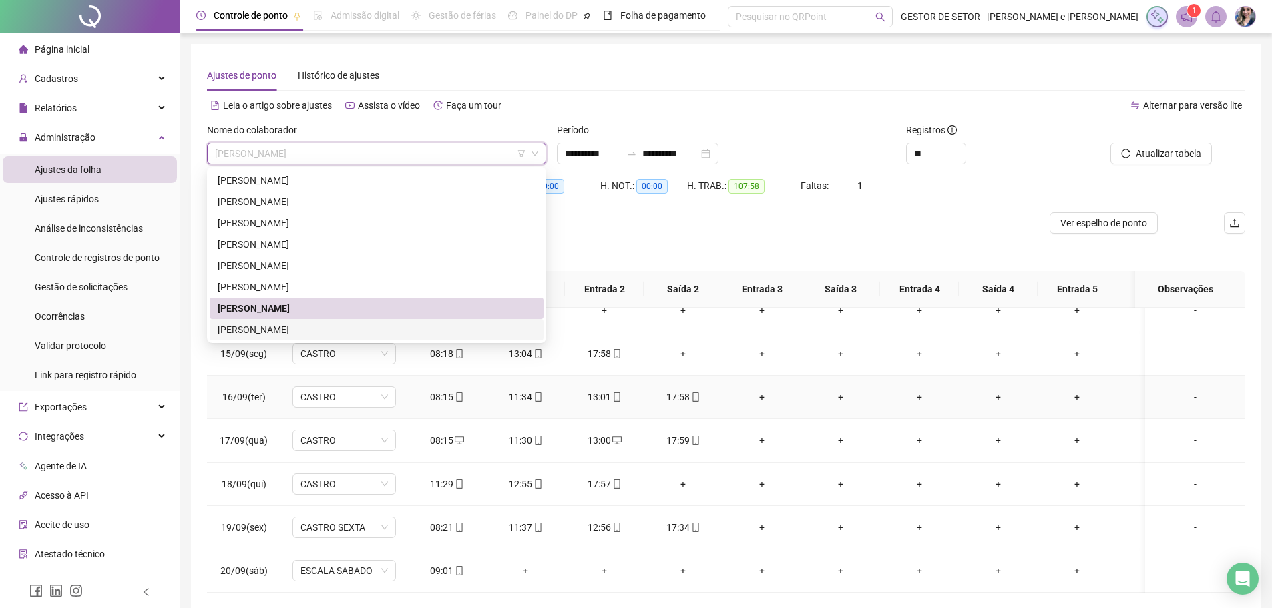
click at [723, 376] on td "+" at bounding box center [762, 397] width 79 height 43
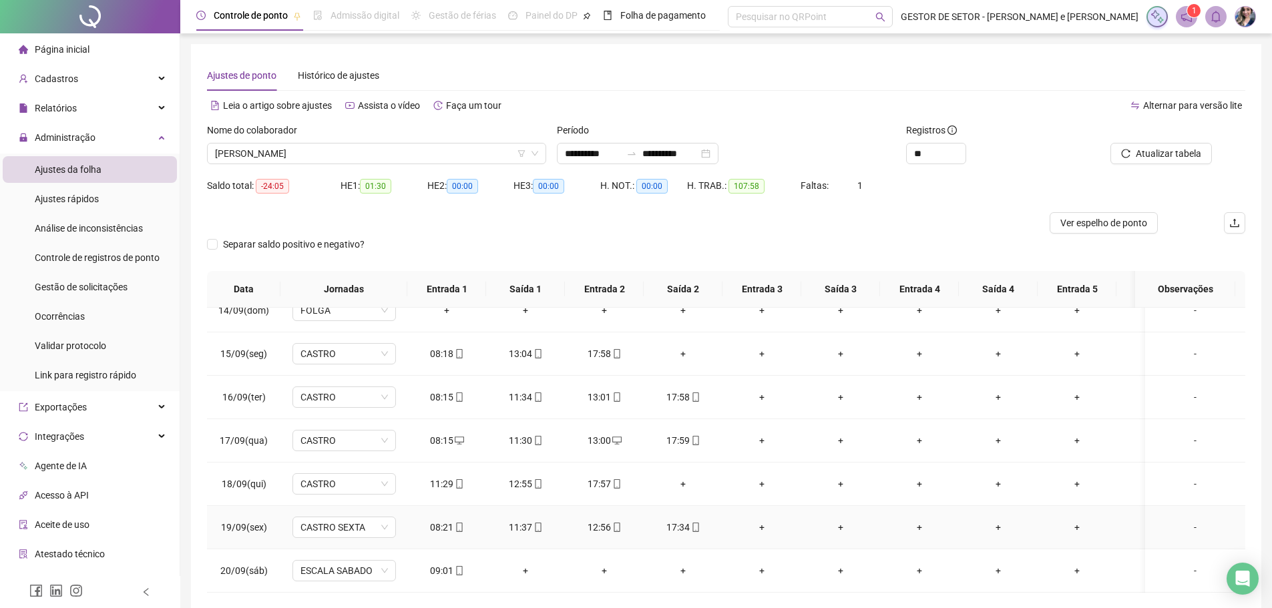
scroll to position [58, 0]
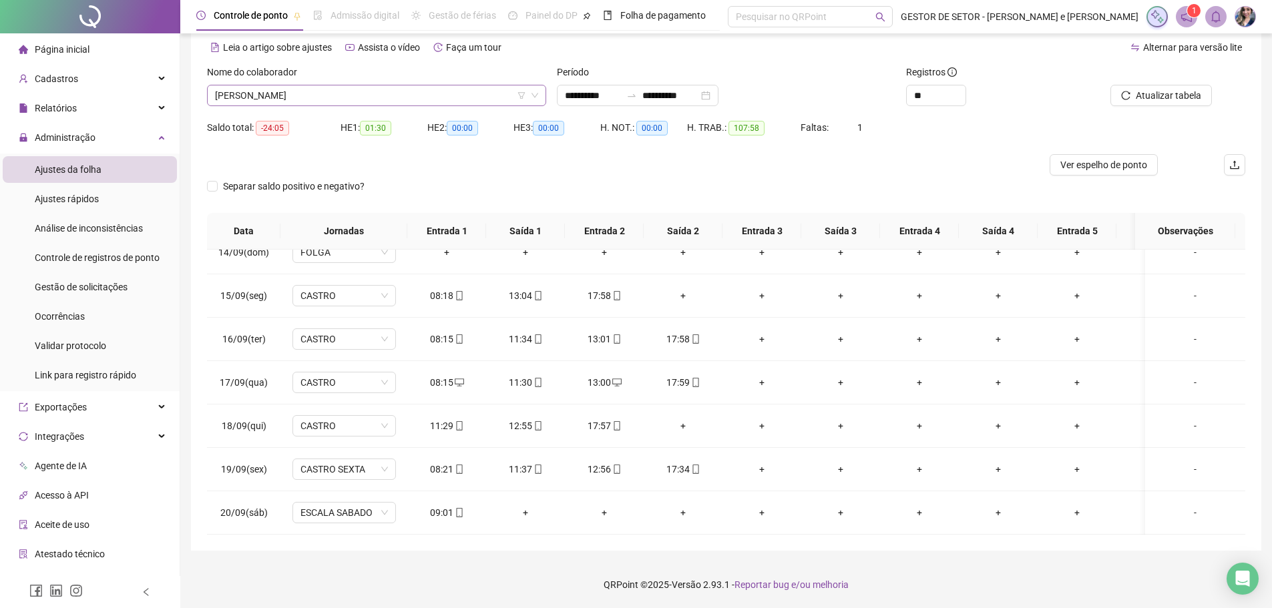
click at [483, 91] on span "[PERSON_NAME]" at bounding box center [376, 95] width 323 height 20
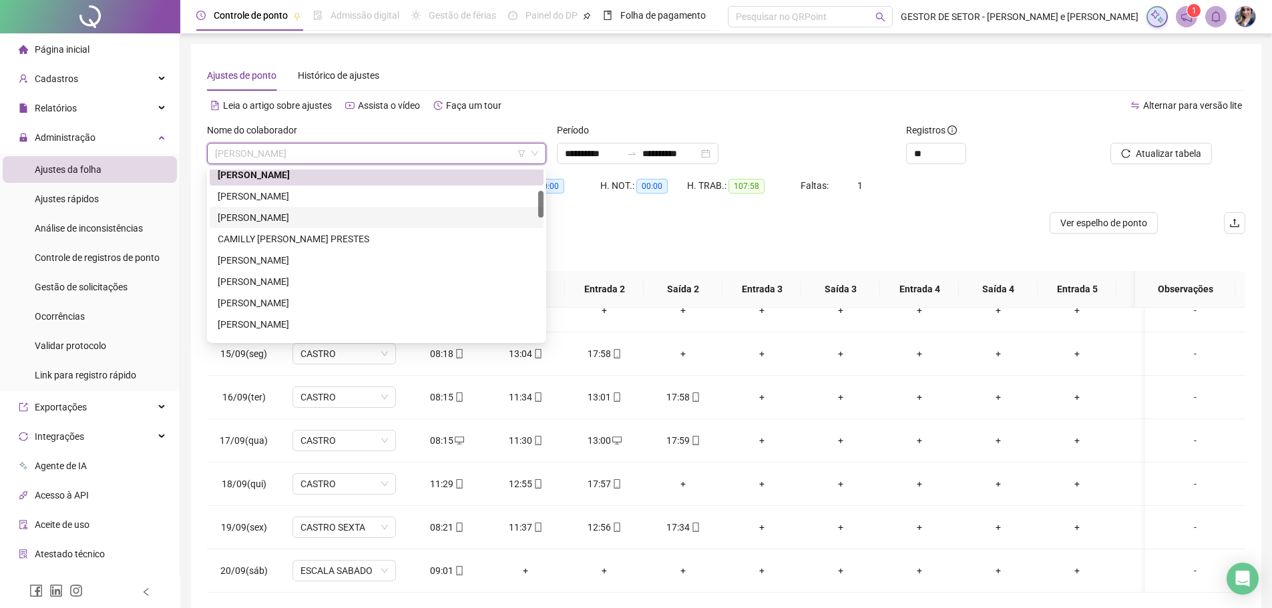
scroll to position [0, 0]
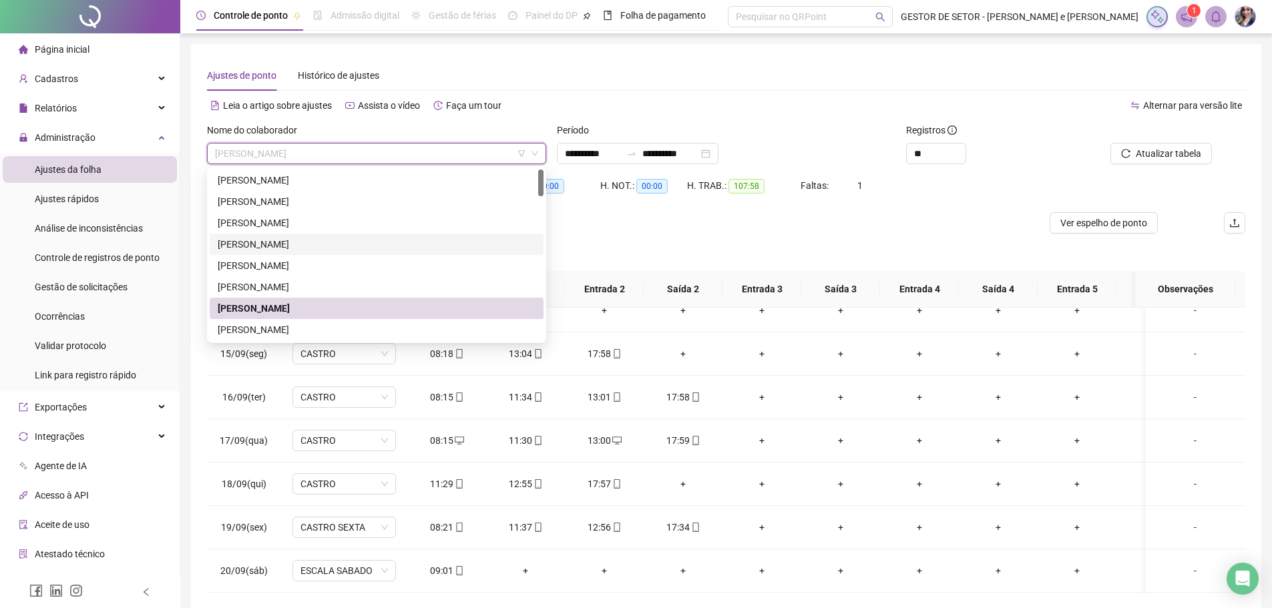
click at [620, 217] on div at bounding box center [596, 222] width 779 height 21
